Goal: Information Seeking & Learning: Learn about a topic

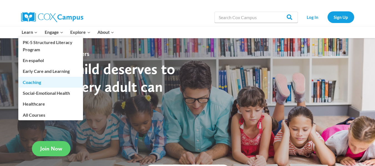
click at [39, 81] on link "Coaching" at bounding box center [50, 82] width 65 height 11
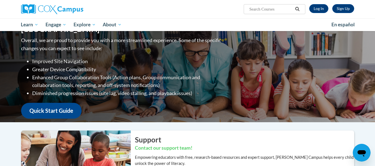
scroll to position [17, 0]
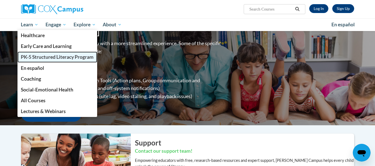
click at [46, 57] on span "PK-5 Structured Literacy Program" at bounding box center [57, 57] width 73 height 6
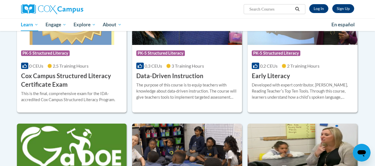
scroll to position [225, 0]
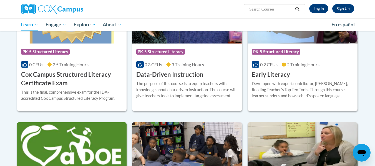
click at [292, 88] on div "Developed with expert contributor, Dr. Deborah Glaser, Reading Teacherʹs Top Te…" at bounding box center [303, 90] width 102 height 18
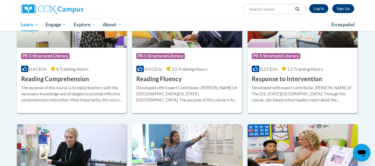
scroll to position [507, 0]
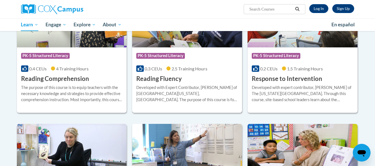
click at [206, 75] on div "Course Category: PK-5 Structured Literacy 0.3 CEUs 2.5 Training Hours COURSE Re…" at bounding box center [187, 66] width 110 height 36
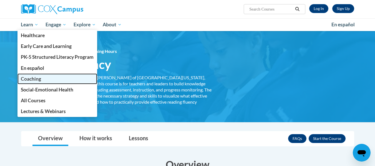
click at [35, 78] on span "Coaching" at bounding box center [31, 79] width 20 height 6
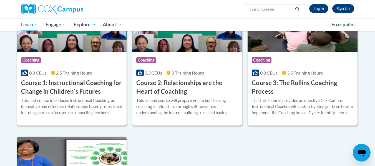
scroll to position [182, 0]
